Goal: Learn about a topic

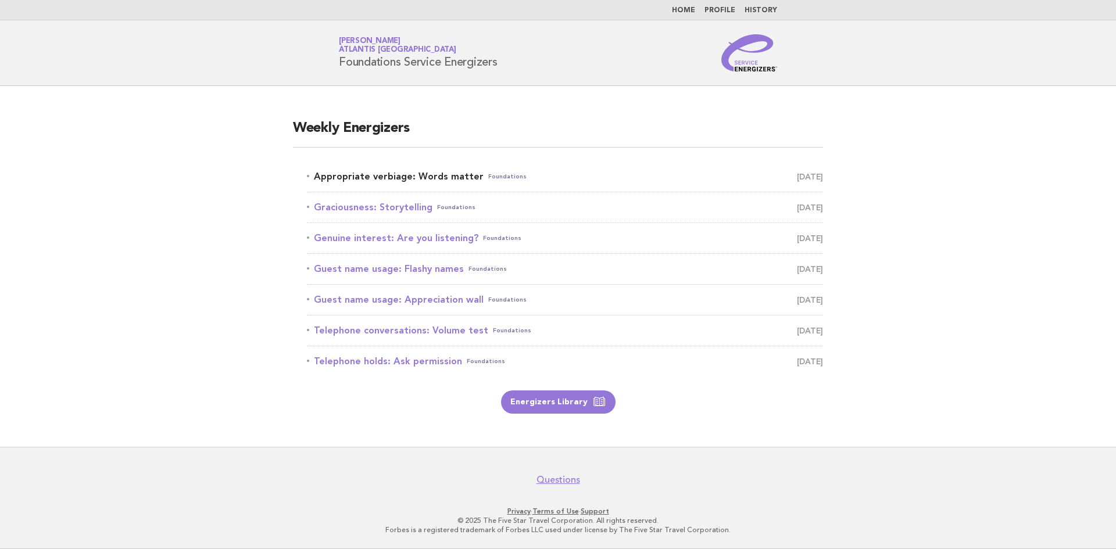
click at [384, 176] on link "Appropriate verbiage: Words matter Foundations [DATE]" at bounding box center [565, 177] width 516 height 16
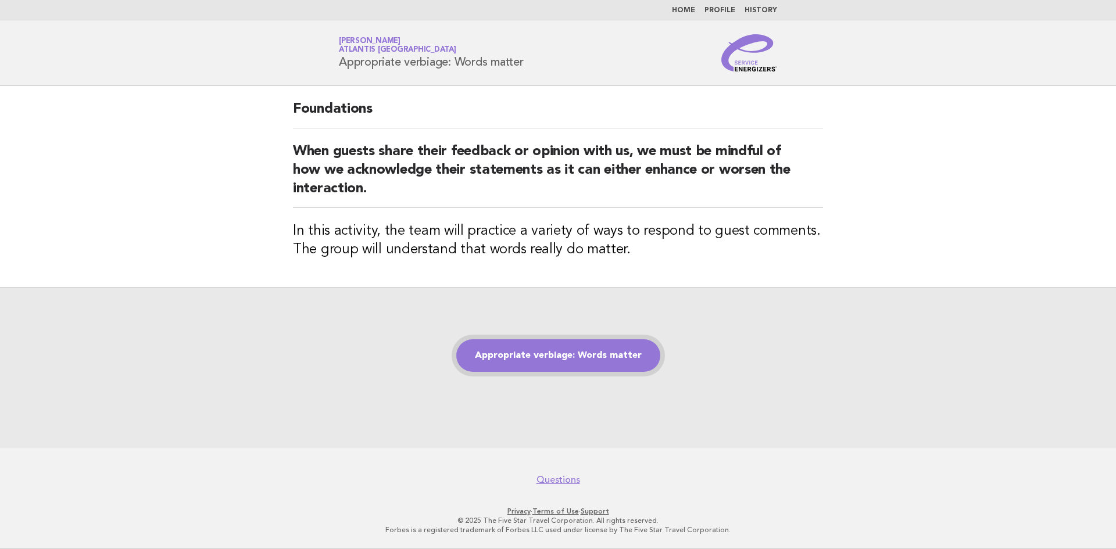
click at [557, 355] on link "Appropriate verbiage: Words matter" at bounding box center [558, 355] width 204 height 33
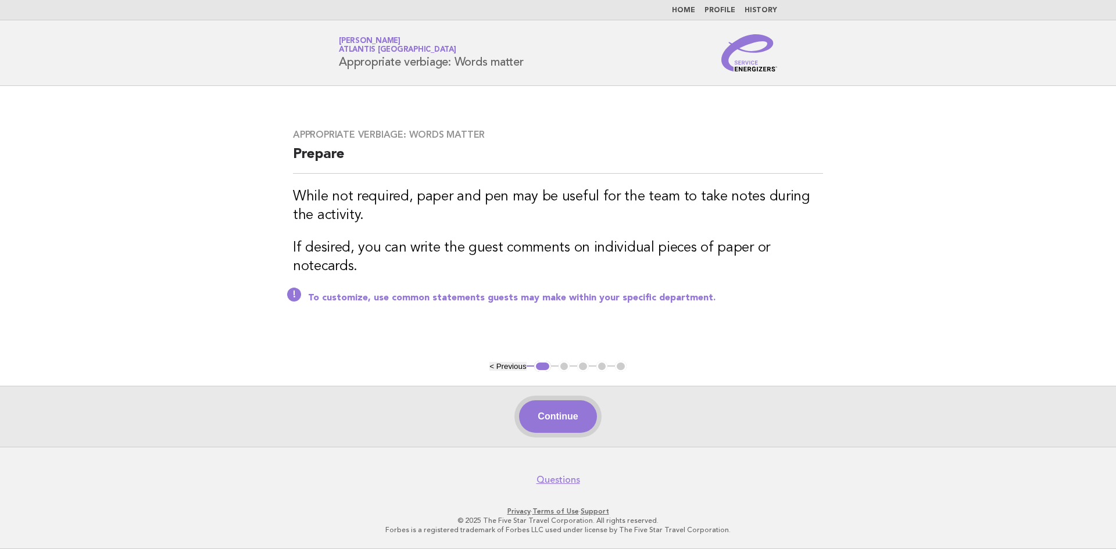
click at [564, 409] on button "Continue" at bounding box center [557, 416] width 77 height 33
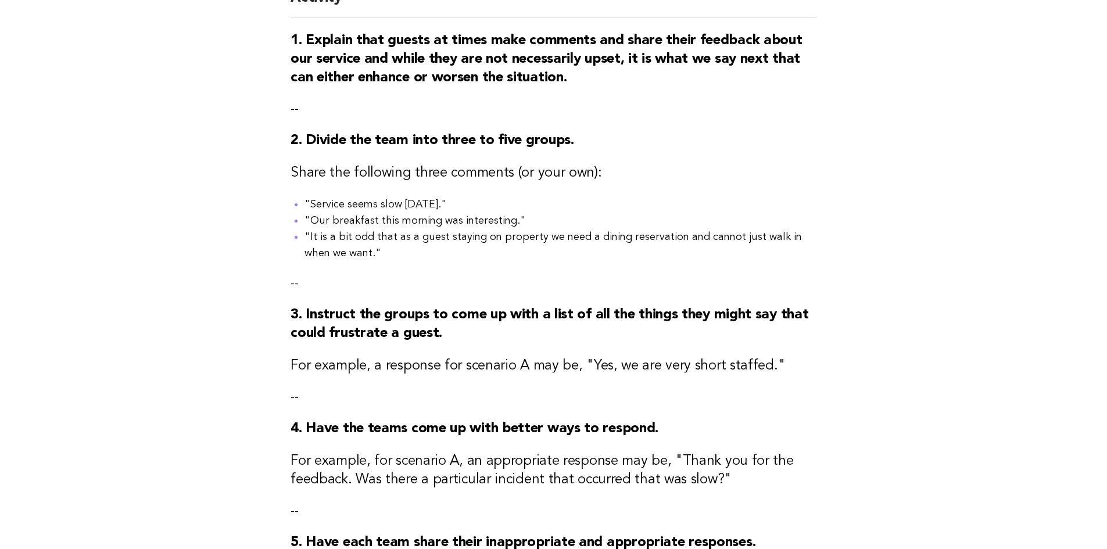
scroll to position [147, 0]
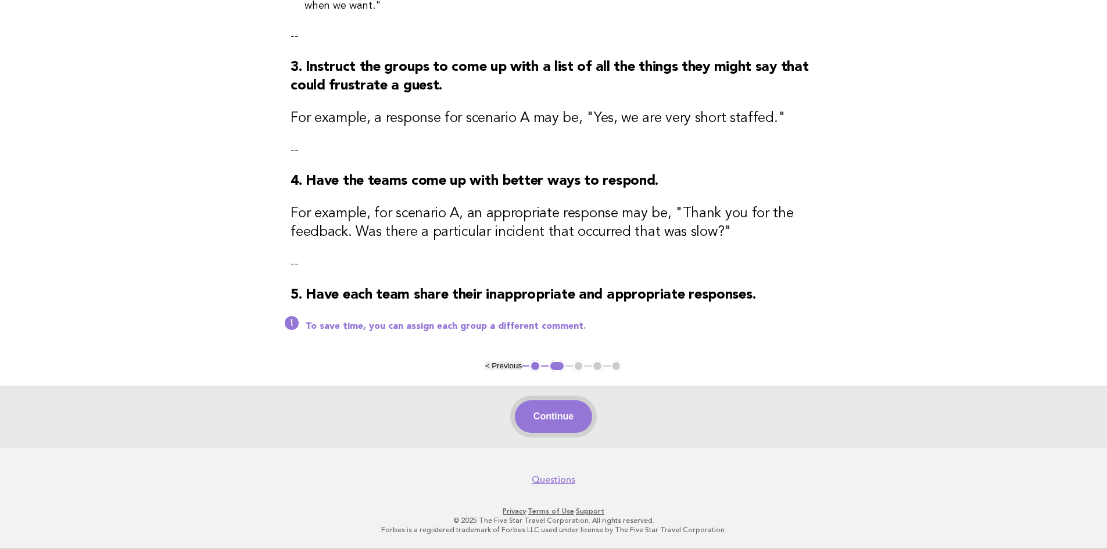
click at [570, 416] on button "Continue" at bounding box center [553, 416] width 77 height 33
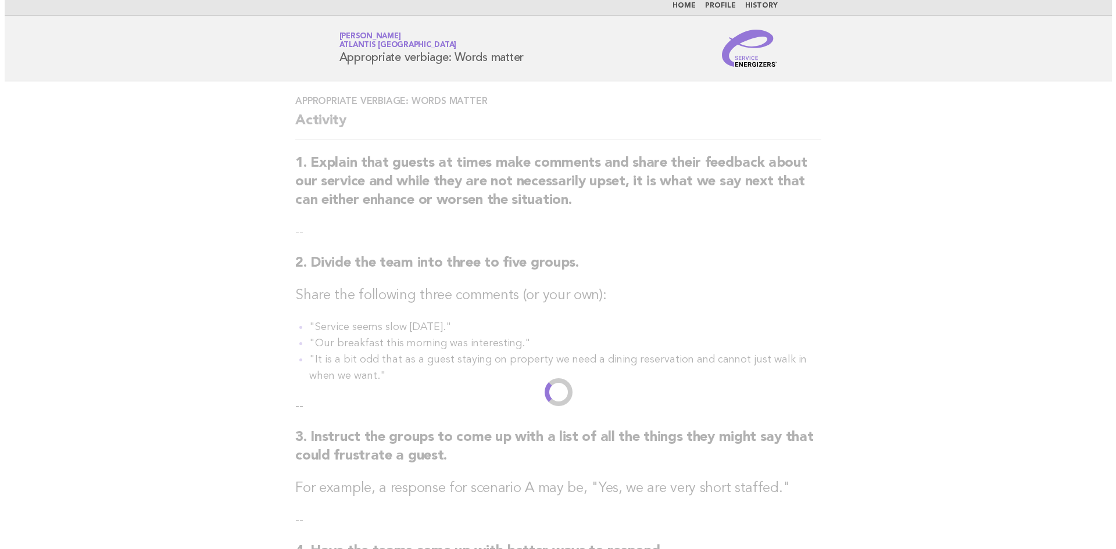
scroll to position [0, 0]
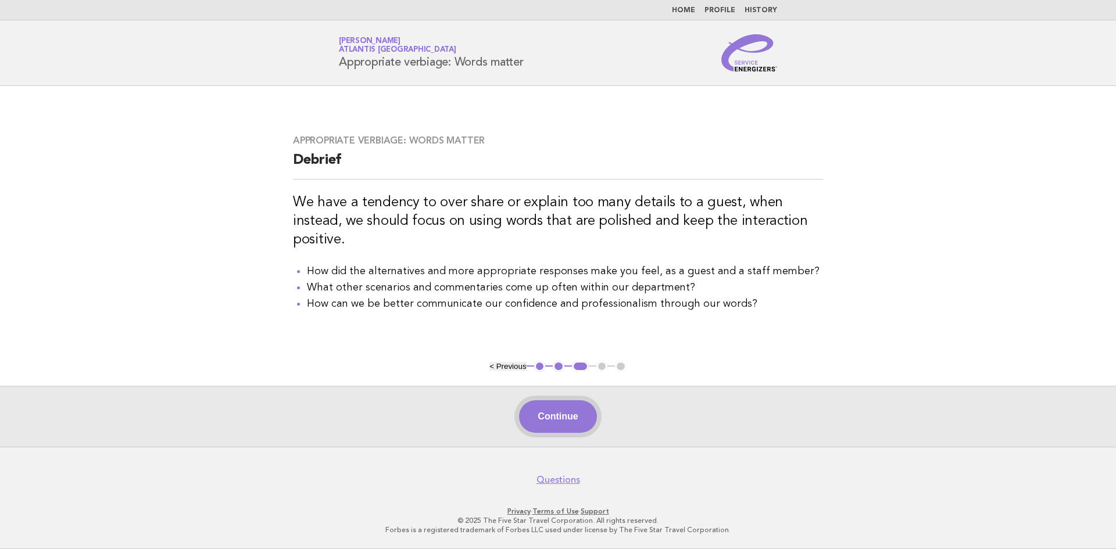
click at [564, 421] on button "Continue" at bounding box center [557, 416] width 77 height 33
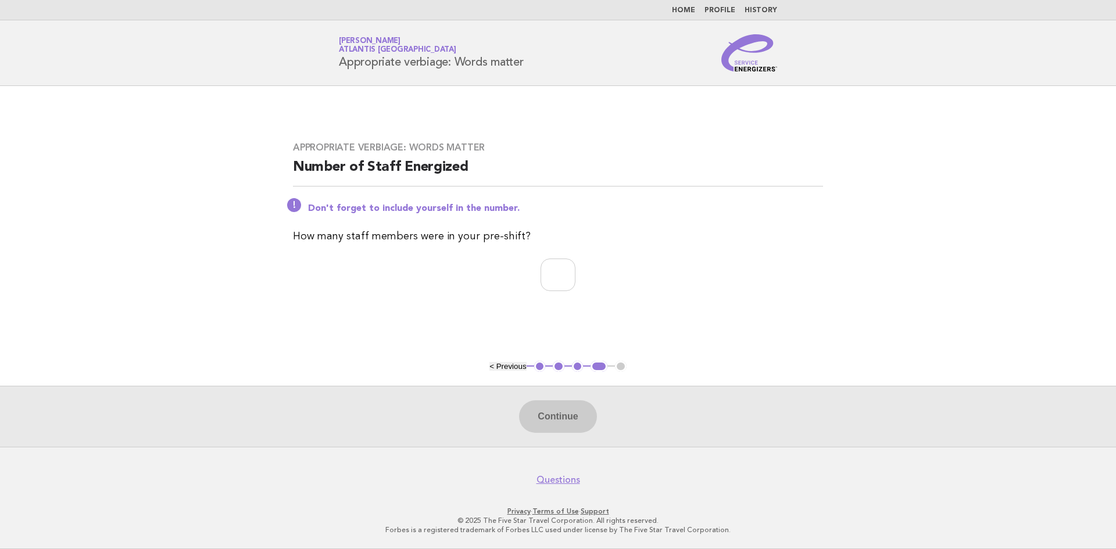
click at [685, 11] on link "Home" at bounding box center [683, 10] width 23 height 7
